Goal: Task Accomplishment & Management: Manage account settings

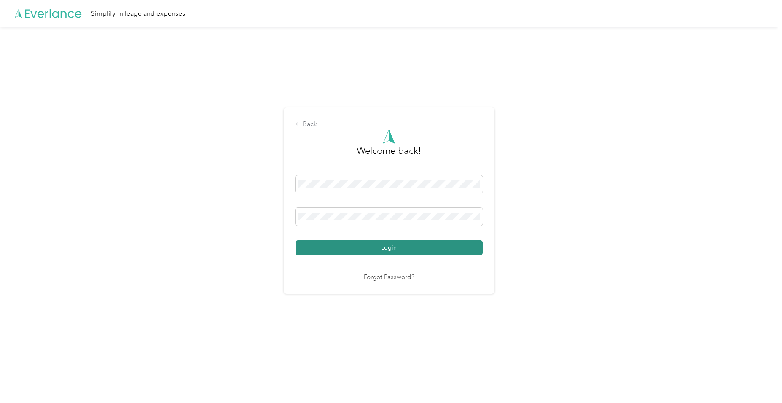
click at [436, 250] on button "Login" at bounding box center [389, 247] width 187 height 15
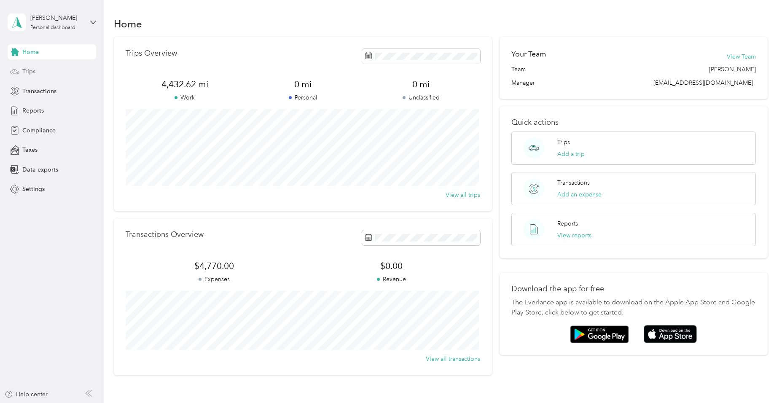
click at [30, 70] on span "Trips" at bounding box center [28, 71] width 13 height 9
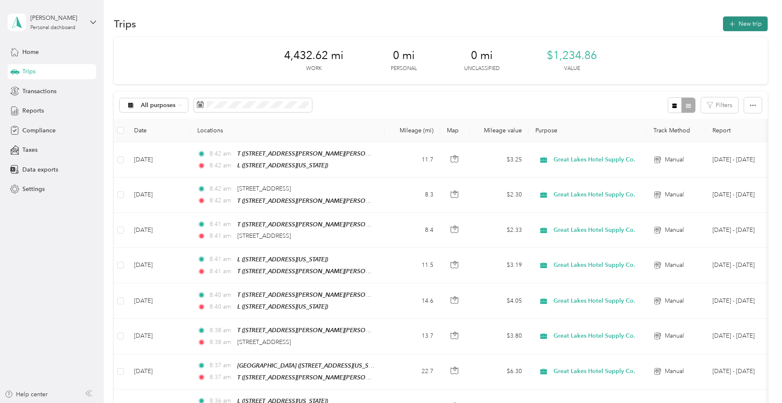
click at [747, 25] on button "New trip" at bounding box center [745, 23] width 45 height 15
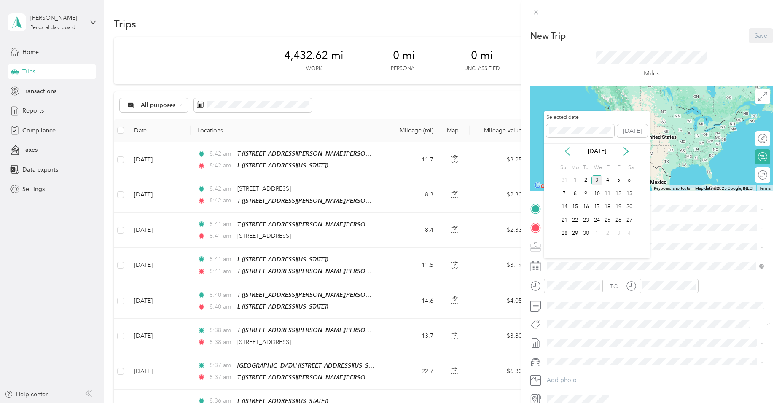
click at [569, 153] on icon at bounding box center [567, 151] width 8 height 8
click at [616, 236] on div "29" at bounding box center [618, 234] width 11 height 11
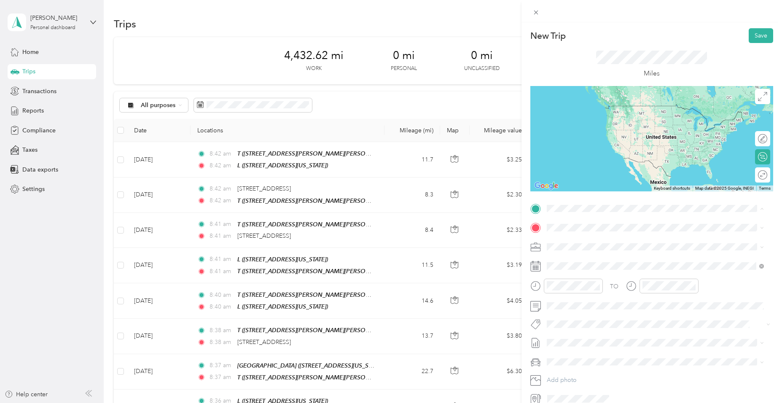
click at [595, 248] on span "[STREET_ADDRESS][US_STATE]" at bounding box center [604, 251] width 84 height 7
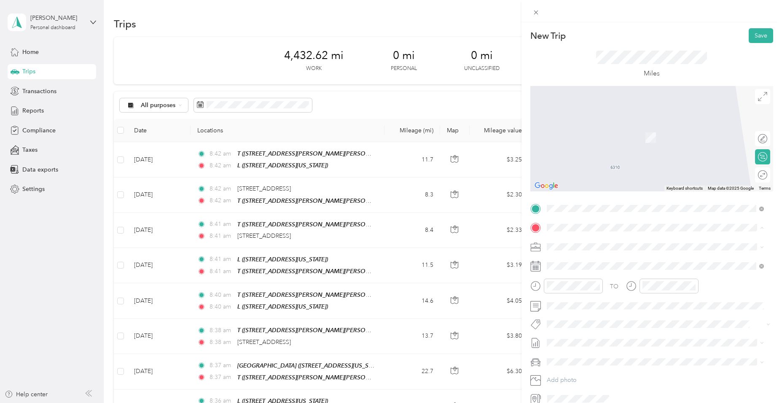
drag, startPoint x: 558, startPoint y: 292, endPoint x: 562, endPoint y: 287, distance: 7.2
click at [558, 292] on icon at bounding box center [554, 292] width 8 height 8
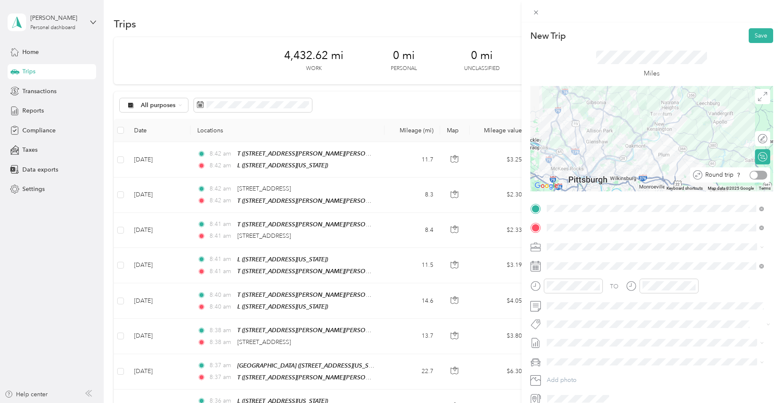
click at [757, 174] on div at bounding box center [759, 175] width 18 height 9
click at [757, 38] on button "Save" at bounding box center [761, 35] width 24 height 15
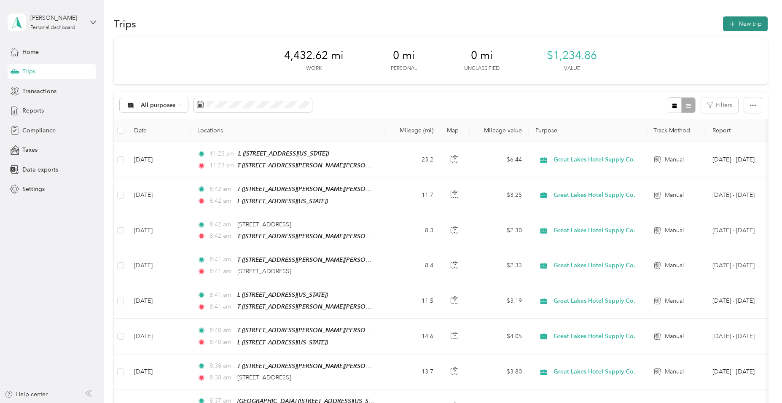
click at [730, 30] on button "New trip" at bounding box center [745, 23] width 45 height 15
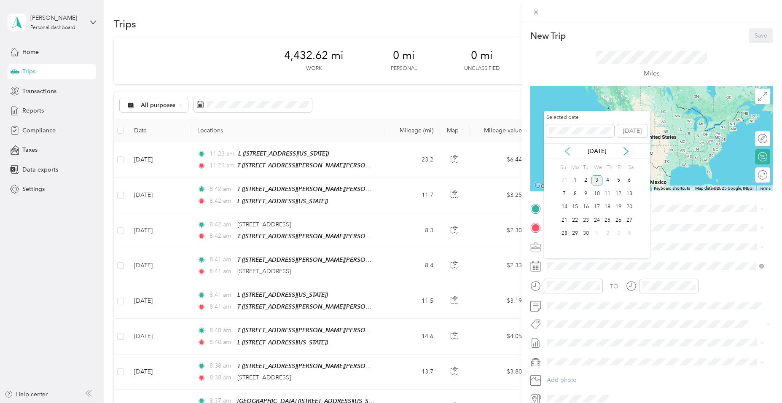
click at [570, 155] on icon at bounding box center [567, 152] width 4 height 8
click at [625, 151] on icon at bounding box center [626, 151] width 8 height 8
click at [570, 153] on icon at bounding box center [567, 151] width 8 height 8
click at [625, 149] on icon at bounding box center [626, 151] width 8 height 8
click at [580, 181] on div "1" at bounding box center [575, 180] width 11 height 11
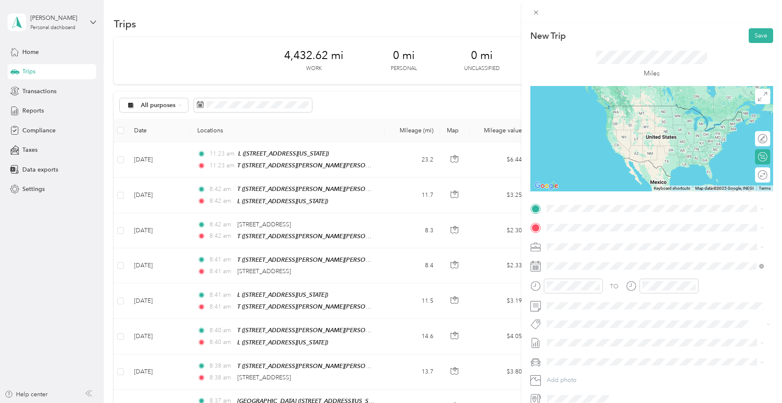
click at [569, 246] on div "L [STREET_ADDRESS][US_STATE]" at bounding box center [604, 246] width 84 height 18
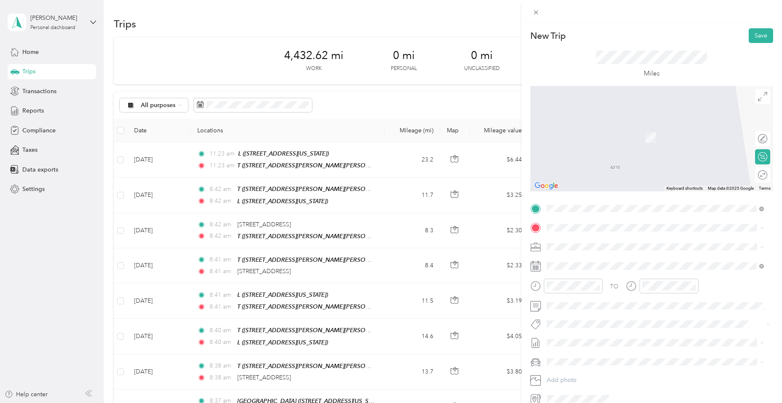
click at [554, 290] on icon at bounding box center [553, 292] width 5 height 8
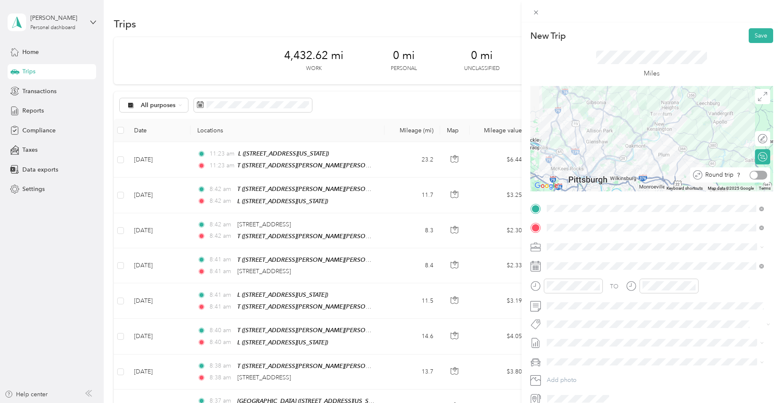
click at [757, 177] on div at bounding box center [759, 175] width 18 height 9
click at [755, 35] on button "Save" at bounding box center [761, 35] width 24 height 15
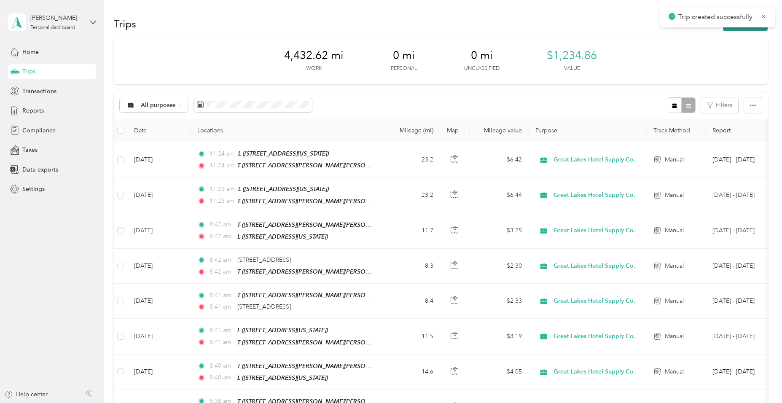
click at [748, 30] on button "New trip" at bounding box center [745, 23] width 45 height 15
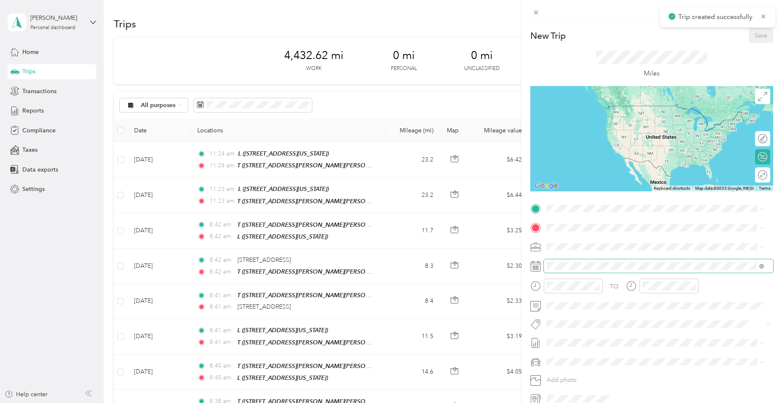
click at [597, 261] on span at bounding box center [658, 265] width 229 height 13
click at [598, 262] on span at bounding box center [658, 265] width 229 height 13
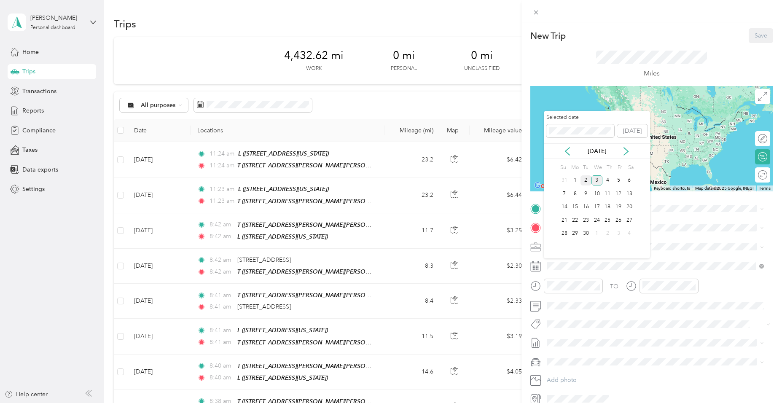
click at [583, 184] on div "2" at bounding box center [586, 180] width 11 height 11
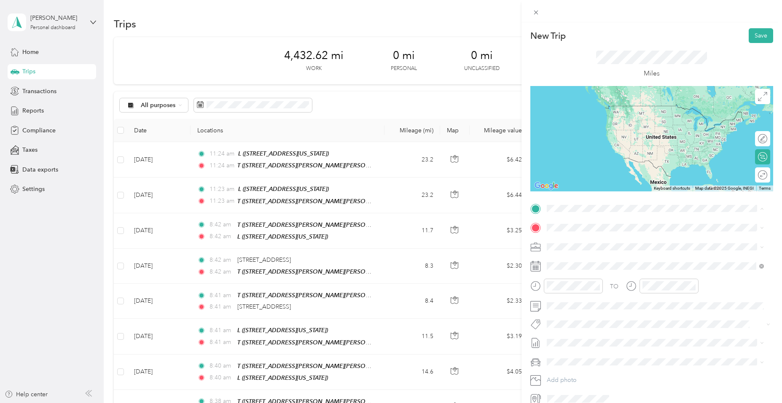
click at [572, 252] on span "[STREET_ADDRESS][US_STATE]" at bounding box center [604, 251] width 84 height 7
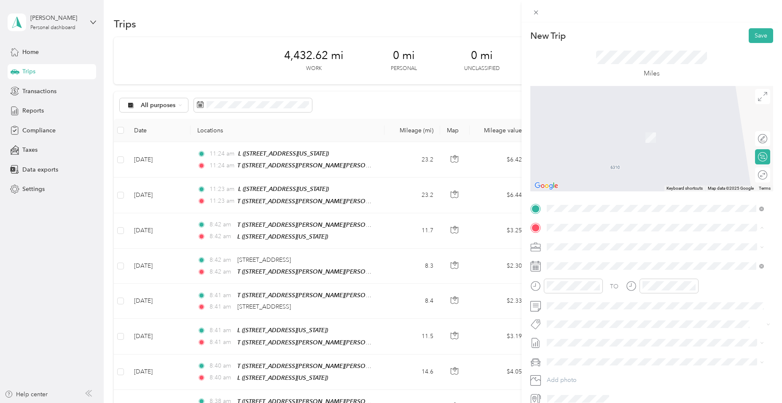
click at [557, 291] on icon at bounding box center [554, 292] width 8 height 8
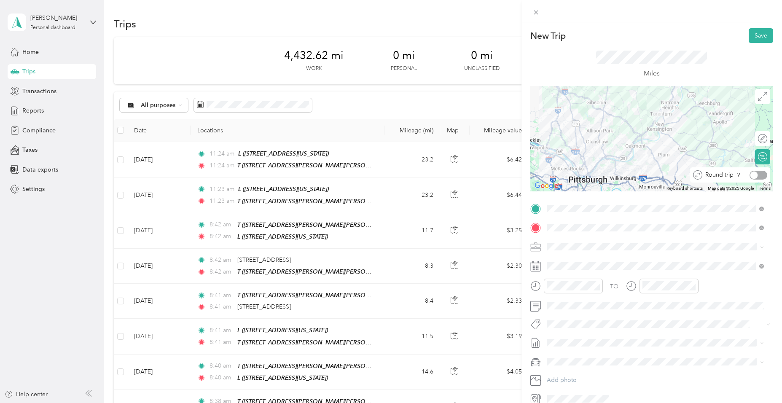
click at [754, 175] on div at bounding box center [759, 175] width 18 height 9
click at [749, 35] on button "Save" at bounding box center [761, 35] width 24 height 15
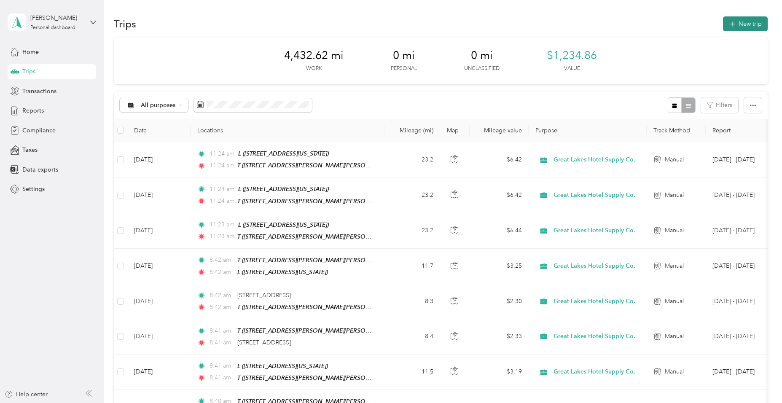
click at [745, 24] on button "New trip" at bounding box center [745, 23] width 45 height 15
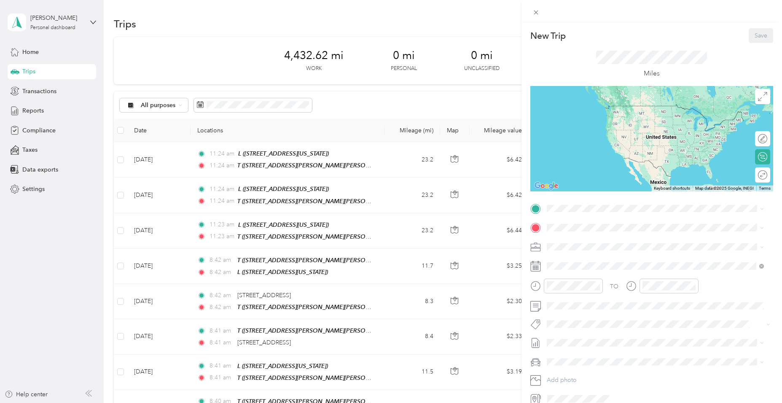
click at [642, 67] on div "Miles" at bounding box center [651, 65] width 111 height 28
click at [559, 212] on span at bounding box center [658, 208] width 229 height 13
click at [572, 247] on div "L [STREET_ADDRESS][US_STATE]" at bounding box center [604, 247] width 84 height 18
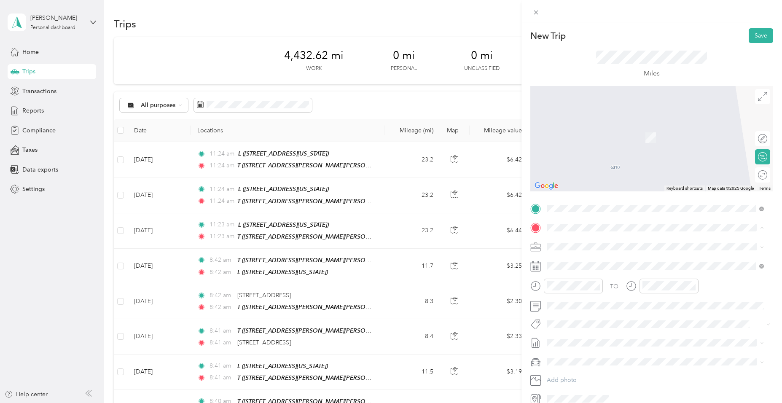
click at [557, 297] on div "T [STREET_ADDRESS][PERSON_NAME][US_STATE]" at bounding box center [655, 293] width 211 height 21
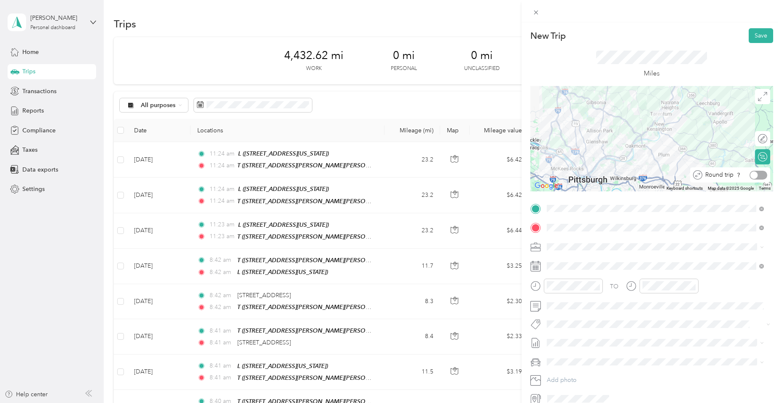
click at [755, 178] on div at bounding box center [759, 175] width 18 height 9
click at [761, 36] on button "Save" at bounding box center [761, 35] width 24 height 15
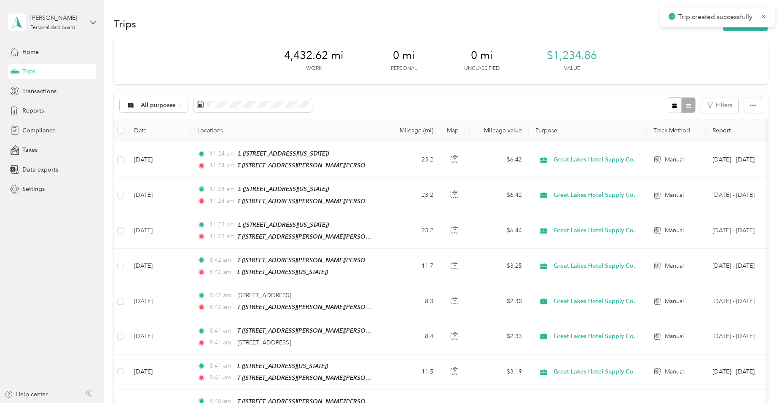
click at [620, 30] on div "Trips New trip" at bounding box center [441, 24] width 654 height 18
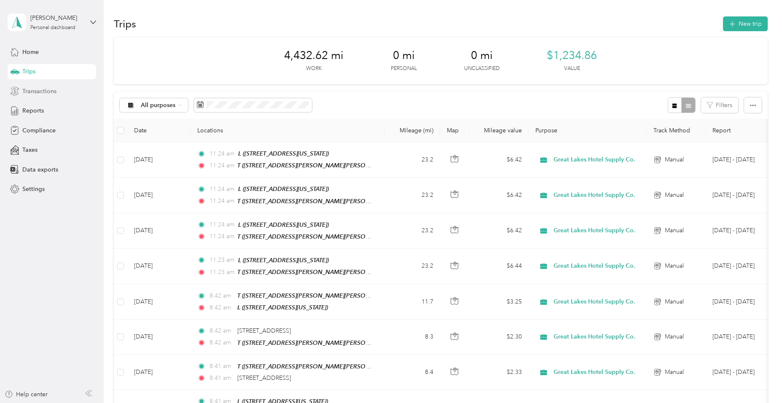
click at [31, 92] on span "Transactions" at bounding box center [39, 91] width 34 height 9
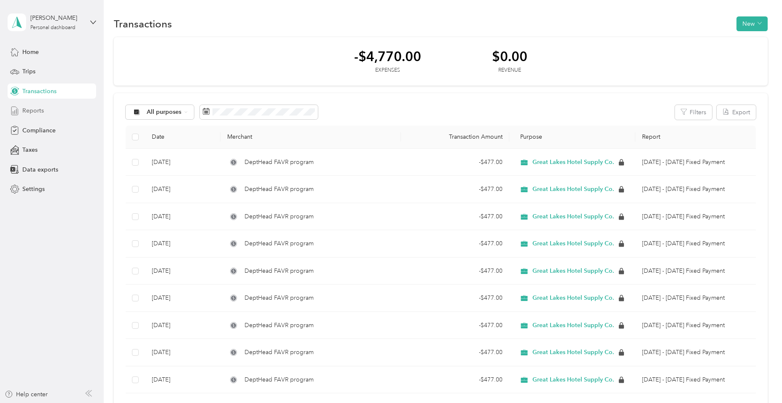
click at [32, 110] on span "Reports" at bounding box center [33, 110] width 22 height 9
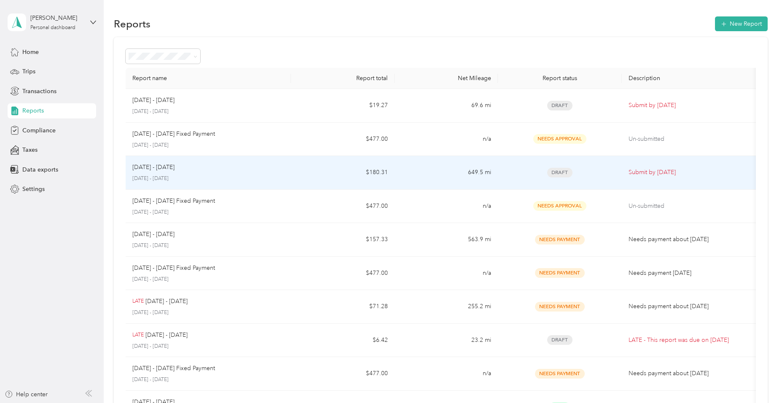
click at [429, 174] on td "649.5 mi" at bounding box center [446, 173] width 103 height 34
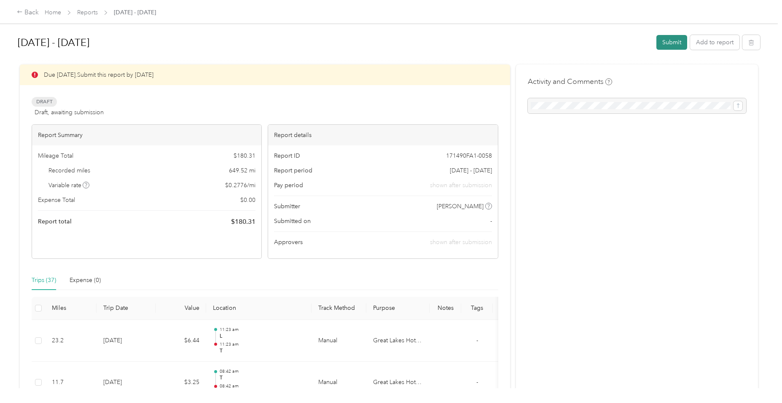
click at [666, 41] on button "Submit" at bounding box center [672, 42] width 31 height 15
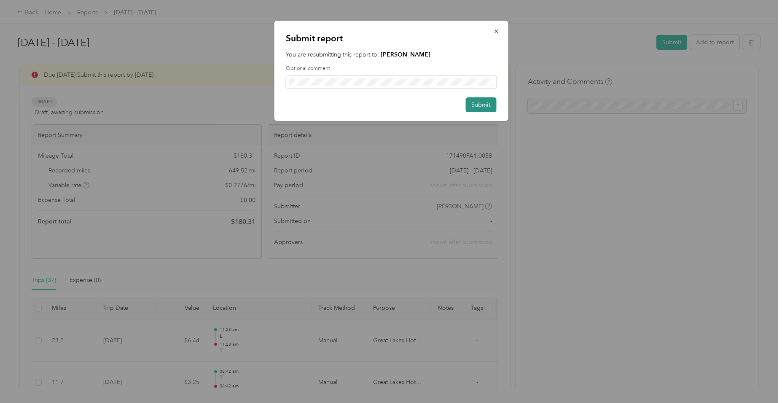
click at [479, 105] on button "Submit" at bounding box center [481, 104] width 31 height 15
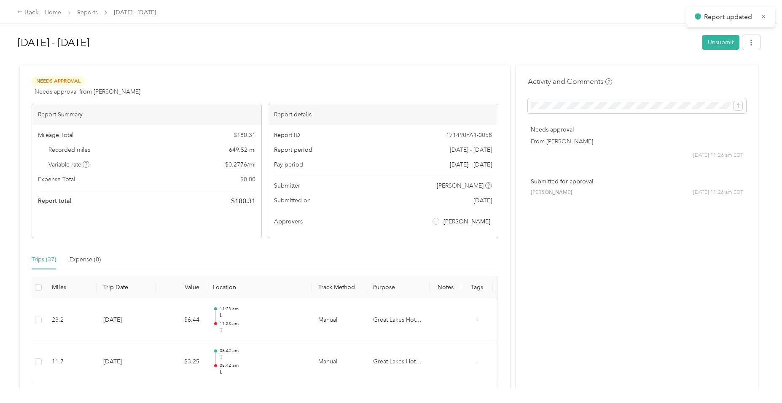
click at [268, 38] on h1 "[DATE] - [DATE]" at bounding box center [357, 42] width 678 height 20
click at [10, 76] on div "[DATE] - [DATE] Unsubmit Needs Approval Needs approval from [PERSON_NAME] View …" at bounding box center [389, 194] width 778 height 388
